Goal: Task Accomplishment & Management: Manage account settings

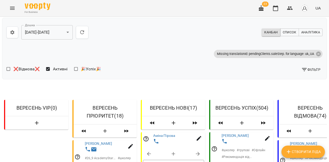
scroll to position [897, 0]
